Goal: Obtain resource: Obtain resource

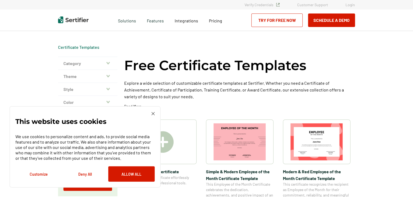
click at [153, 116] on div "This website uses cookies We use cookies to personalize content and ads, to pro…" at bounding box center [84, 147] width 139 height 70
click at [153, 115] on img at bounding box center [152, 113] width 3 height 3
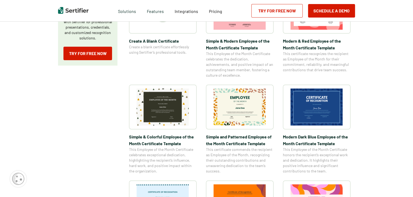
scroll to position [135, 0]
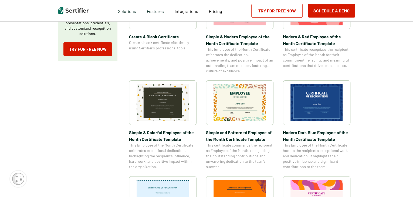
click at [296, 99] on img at bounding box center [316, 102] width 52 height 37
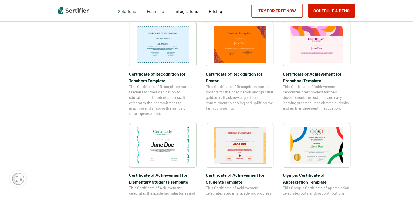
scroll to position [297, 0]
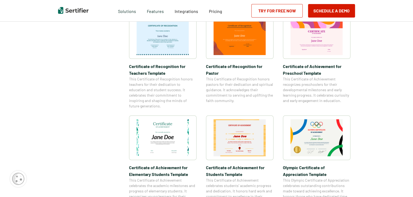
click at [181, 143] on img at bounding box center [163, 137] width 52 height 37
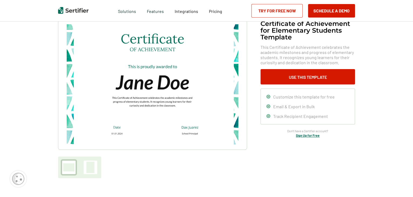
scroll to position [27, 0]
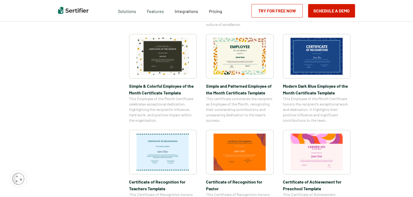
scroll to position [216, 0]
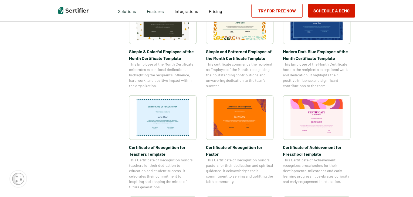
click at [259, 119] on img at bounding box center [239, 117] width 52 height 37
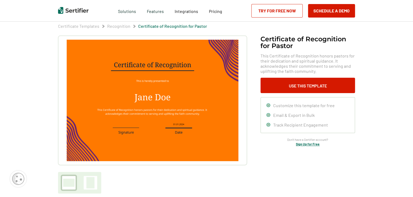
scroll to position [27, 0]
